Goal: Communication & Community: Answer question/provide support

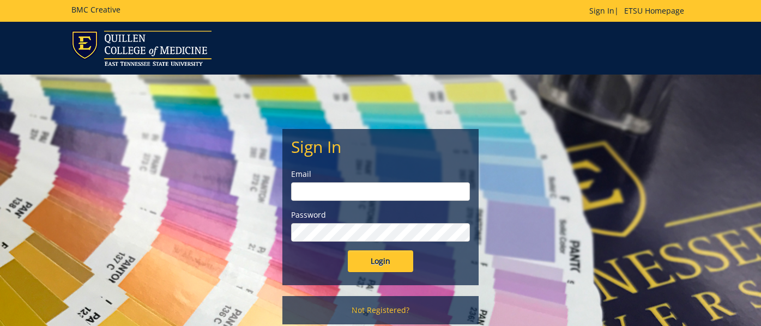
type input "[EMAIL_ADDRESS][DOMAIN_NAME]"
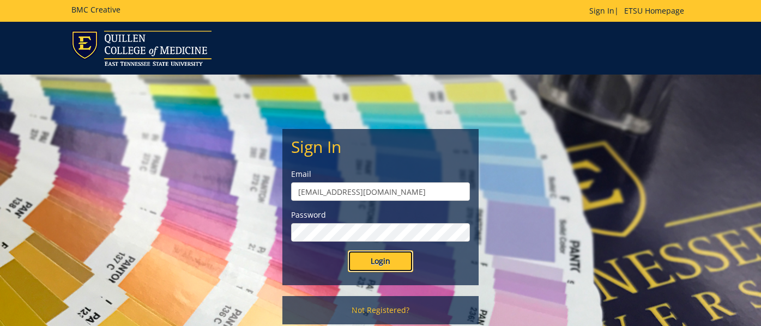
click at [387, 264] on input "Login" at bounding box center [380, 262] width 65 height 22
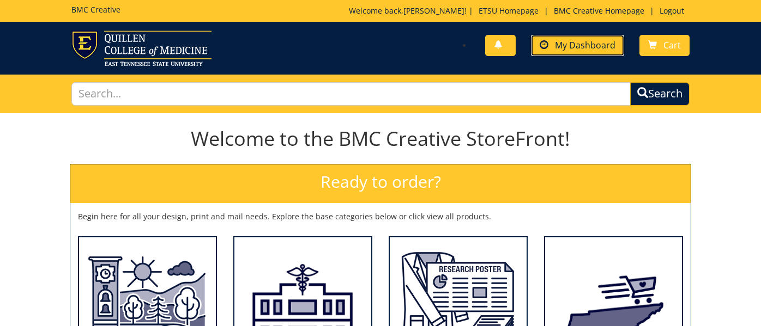
click at [580, 45] on span "My Dashboard" at bounding box center [585, 45] width 60 height 12
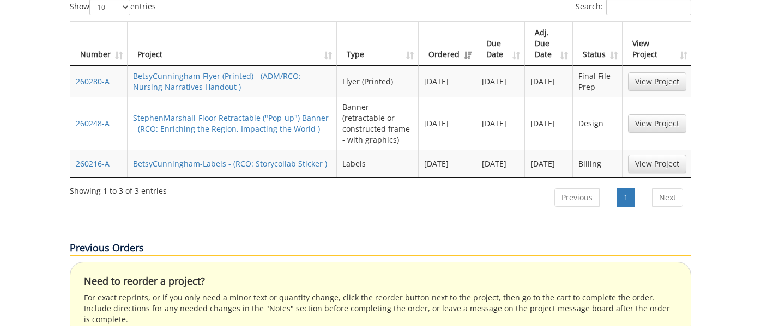
scroll to position [526, 0]
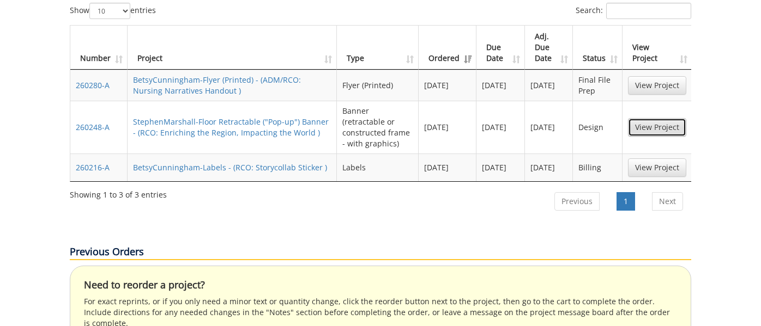
click at [652, 118] on link "View Project" at bounding box center [657, 127] width 58 height 19
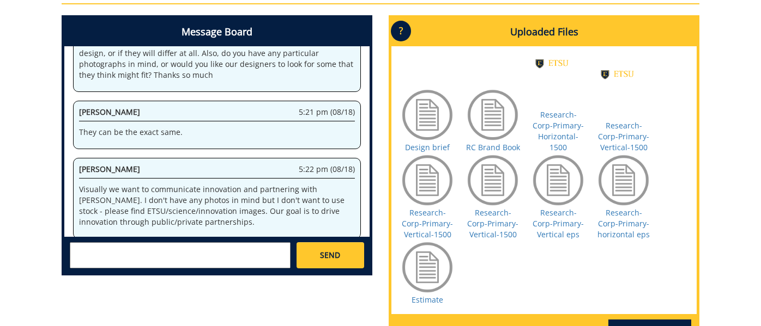
scroll to position [480, 0]
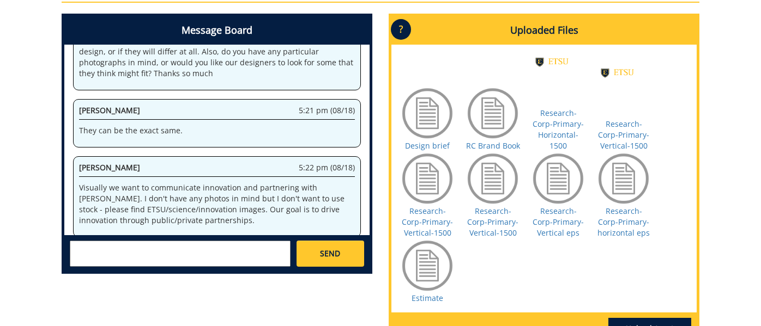
click at [204, 229] on div "System 6:53 am (08/08) Welcome to the Project Messenger. All messages will appe…" at bounding box center [216, 140] width 305 height 191
click at [179, 251] on textarea at bounding box center [180, 254] width 221 height 26
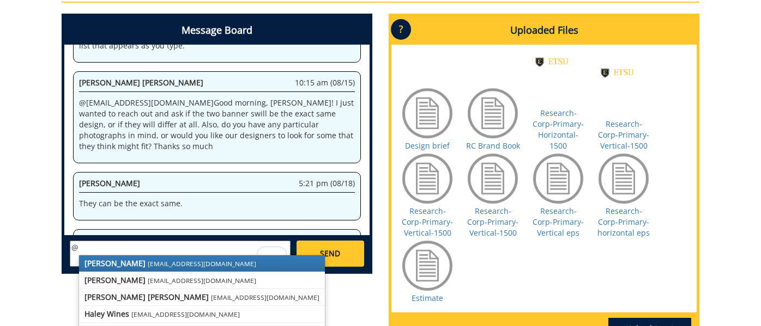
scroll to position [156, 0]
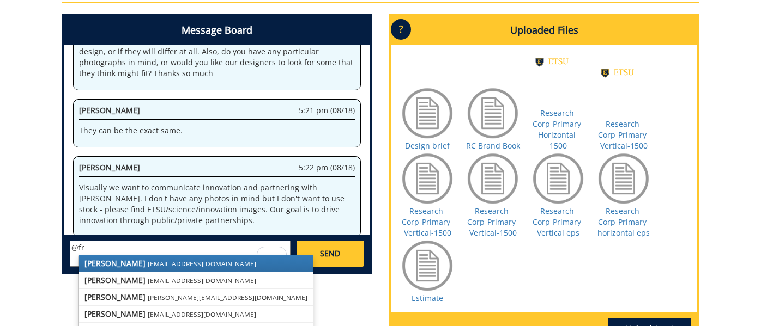
click at [148, 266] on small "[EMAIL_ADDRESS][DOMAIN_NAME]" at bounding box center [202, 263] width 108 height 9
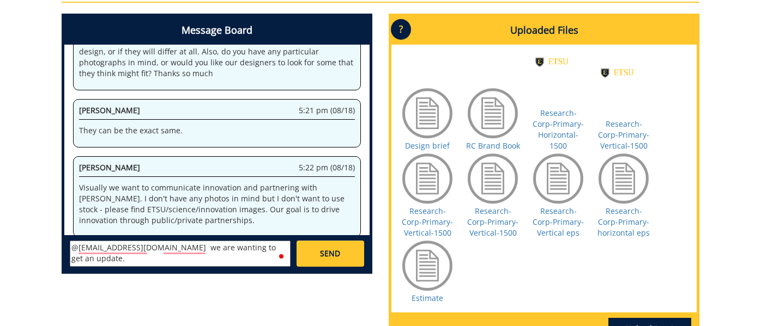
type textarea "@[EMAIL_ADDRESS][DOMAIN_NAME] we are wanting to get an update."
click at [332, 259] on link "SEND" at bounding box center [330, 254] width 68 height 26
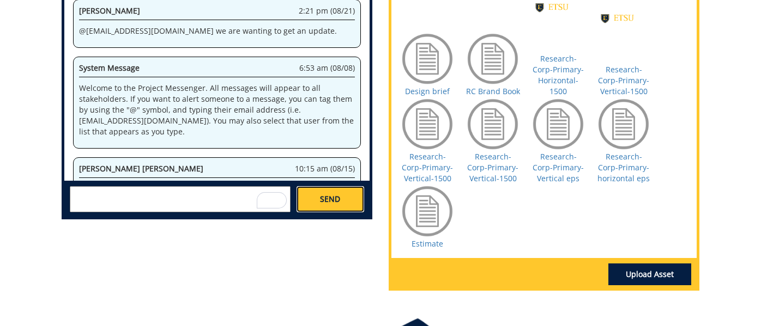
scroll to position [19361, 0]
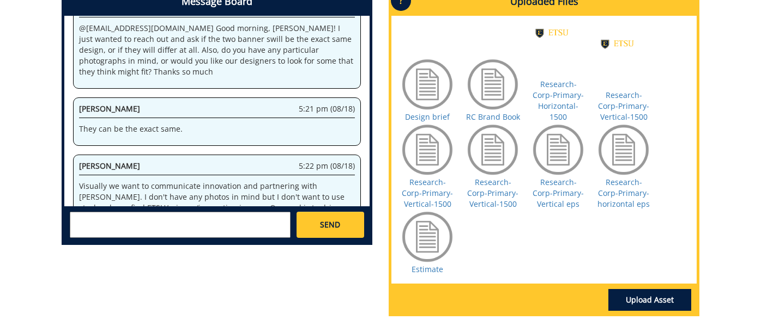
scroll to position [511, 0]
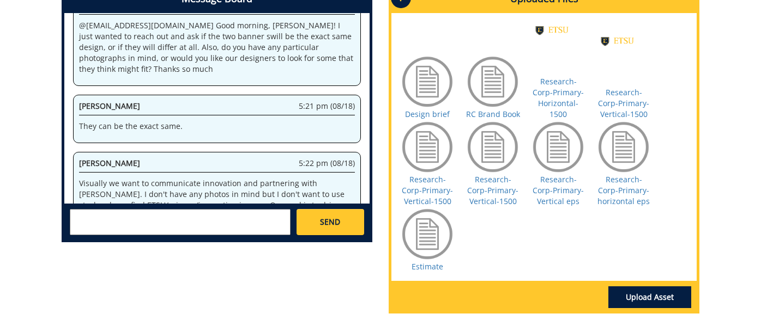
click at [189, 221] on textarea at bounding box center [180, 222] width 221 height 26
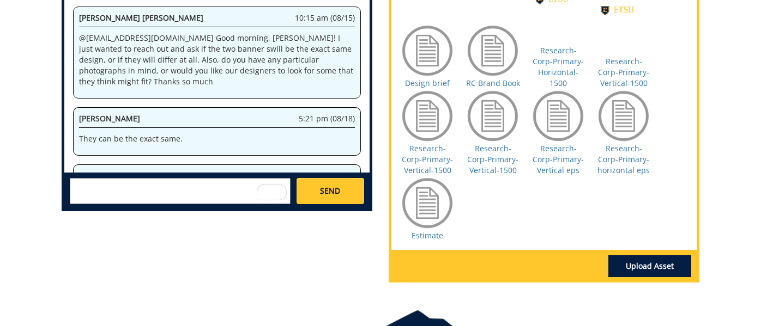
scroll to position [6366, 0]
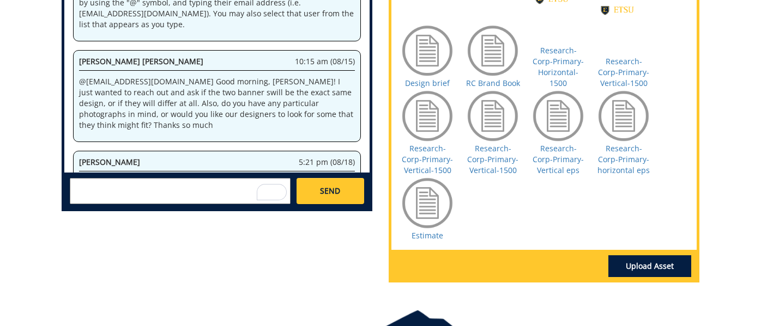
click at [166, 184] on textarea "To enrich screen reader interactions, please activate Accessibility in Grammarl…" at bounding box center [180, 191] width 221 height 26
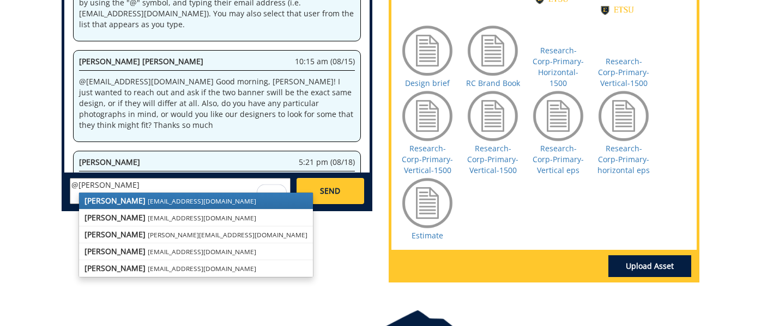
click at [148, 179] on textarea "@[PERSON_NAME]" at bounding box center [180, 191] width 221 height 26
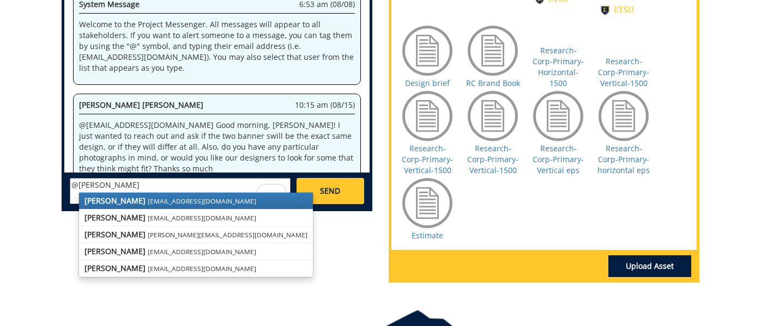
click at [141, 185] on textarea "@[PERSON_NAME]" at bounding box center [180, 191] width 221 height 26
click at [163, 201] on small "[EMAIL_ADDRESS][DOMAIN_NAME]" at bounding box center [202, 201] width 108 height 9
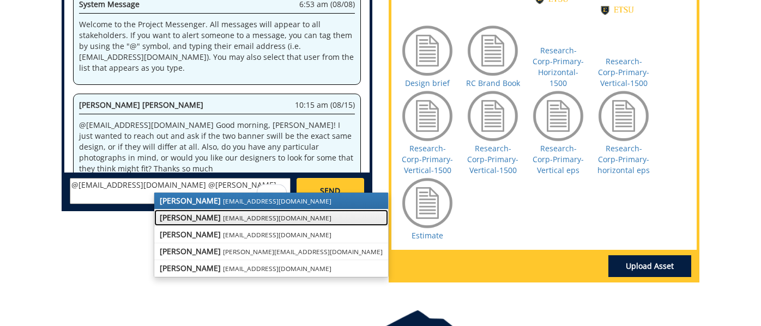
click at [212, 222] on strong "[PERSON_NAME]" at bounding box center [190, 218] width 61 height 10
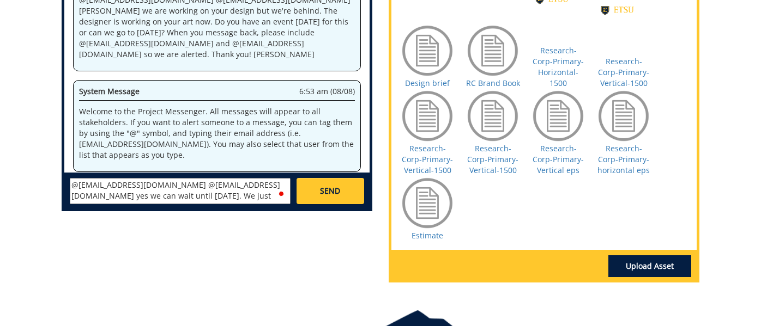
scroll to position [9, 0]
type textarea "@[EMAIL_ADDRESS][DOMAIN_NAME] @[EMAIL_ADDRESS][DOMAIN_NAME] yes we can wait unt…"
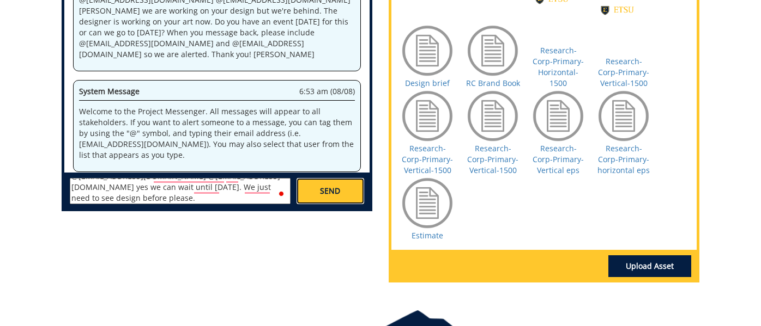
click at [328, 197] on link "SEND" at bounding box center [330, 191] width 68 height 26
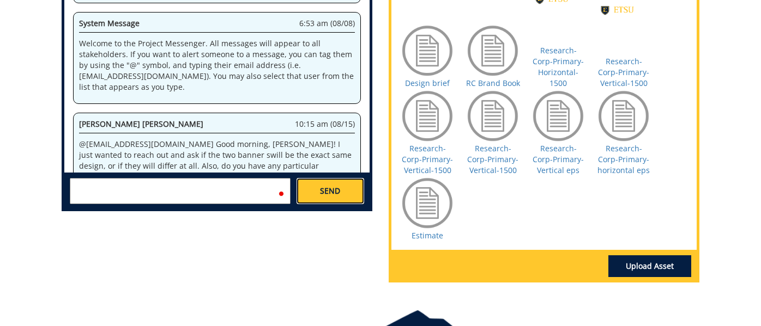
scroll to position [9906, 0]
